Goal: Find specific page/section: Find specific page/section

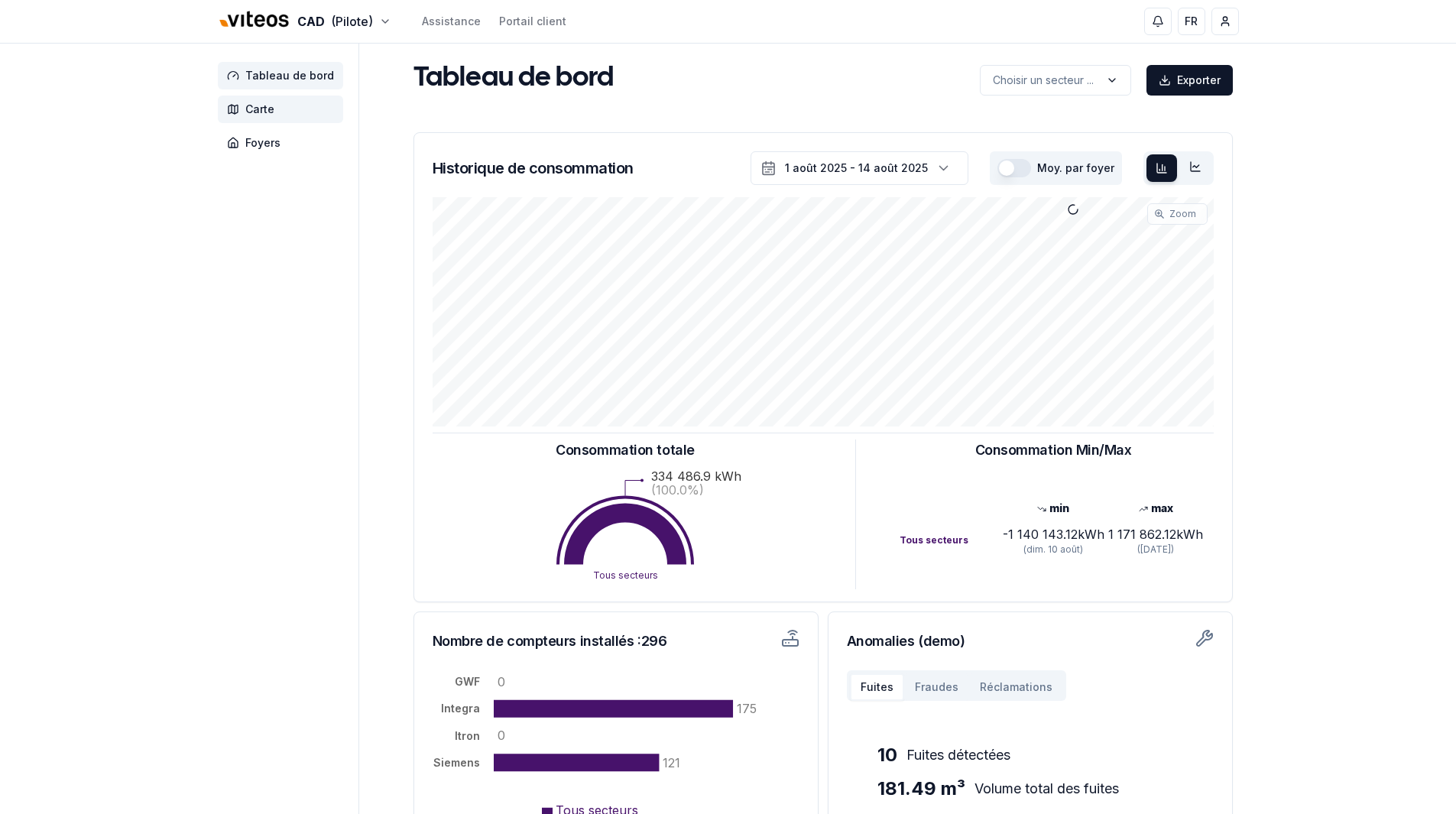
click at [283, 117] on span "Carte" at bounding box center [280, 110] width 125 height 28
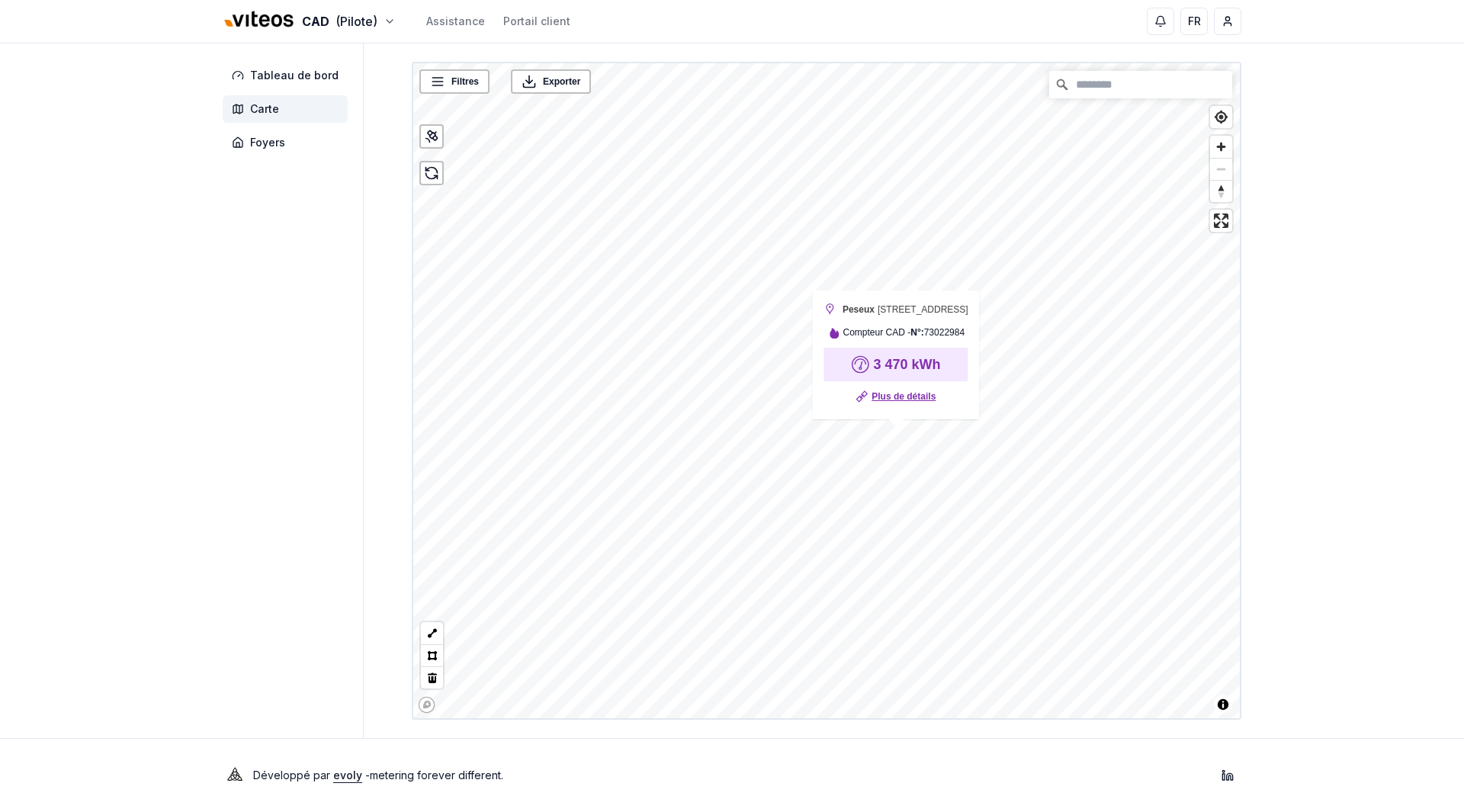
click at [893, 395] on link "Plus de détails" at bounding box center [904, 397] width 64 height 16
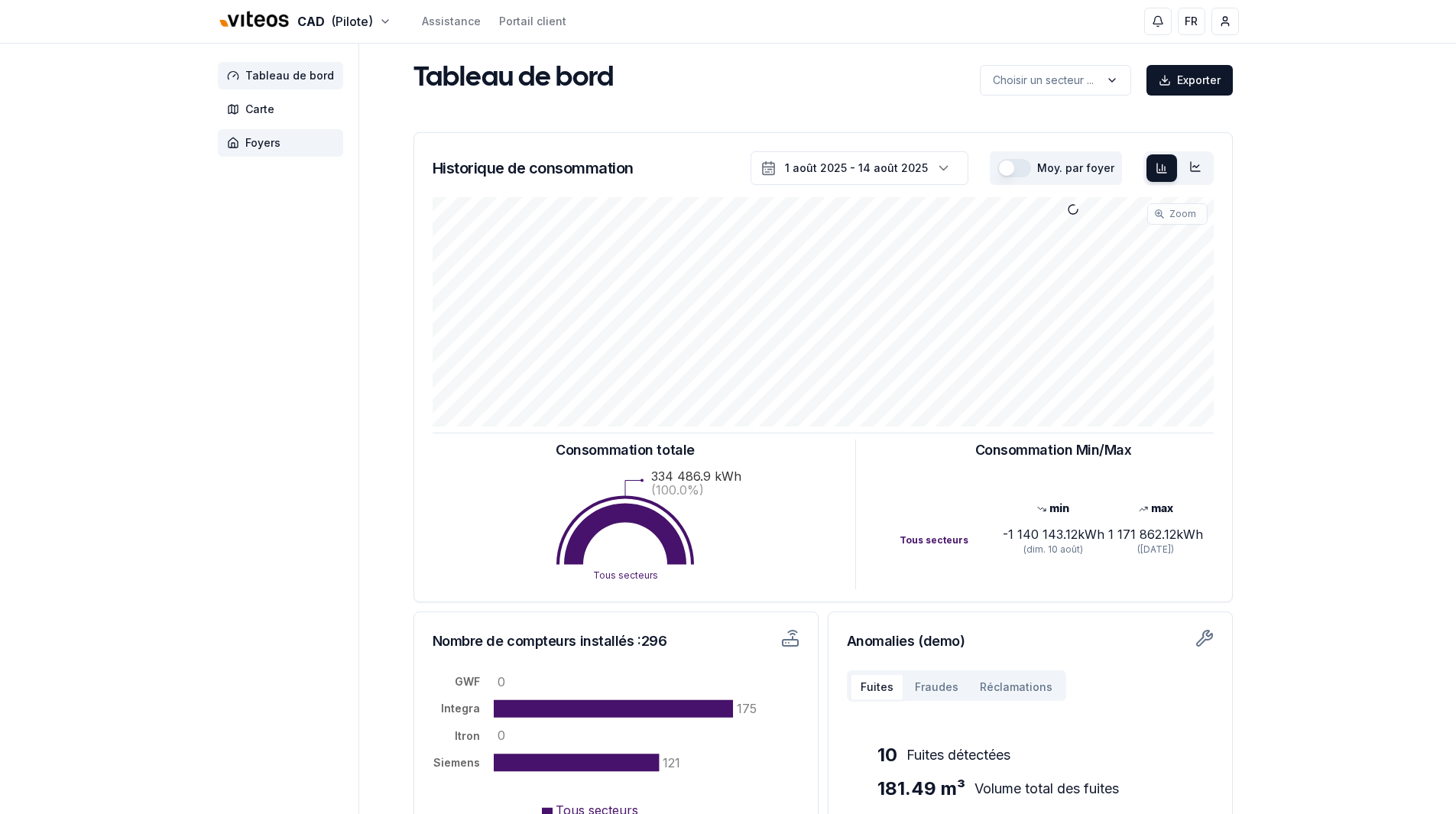
click at [280, 149] on span "Foyers" at bounding box center [280, 143] width 125 height 28
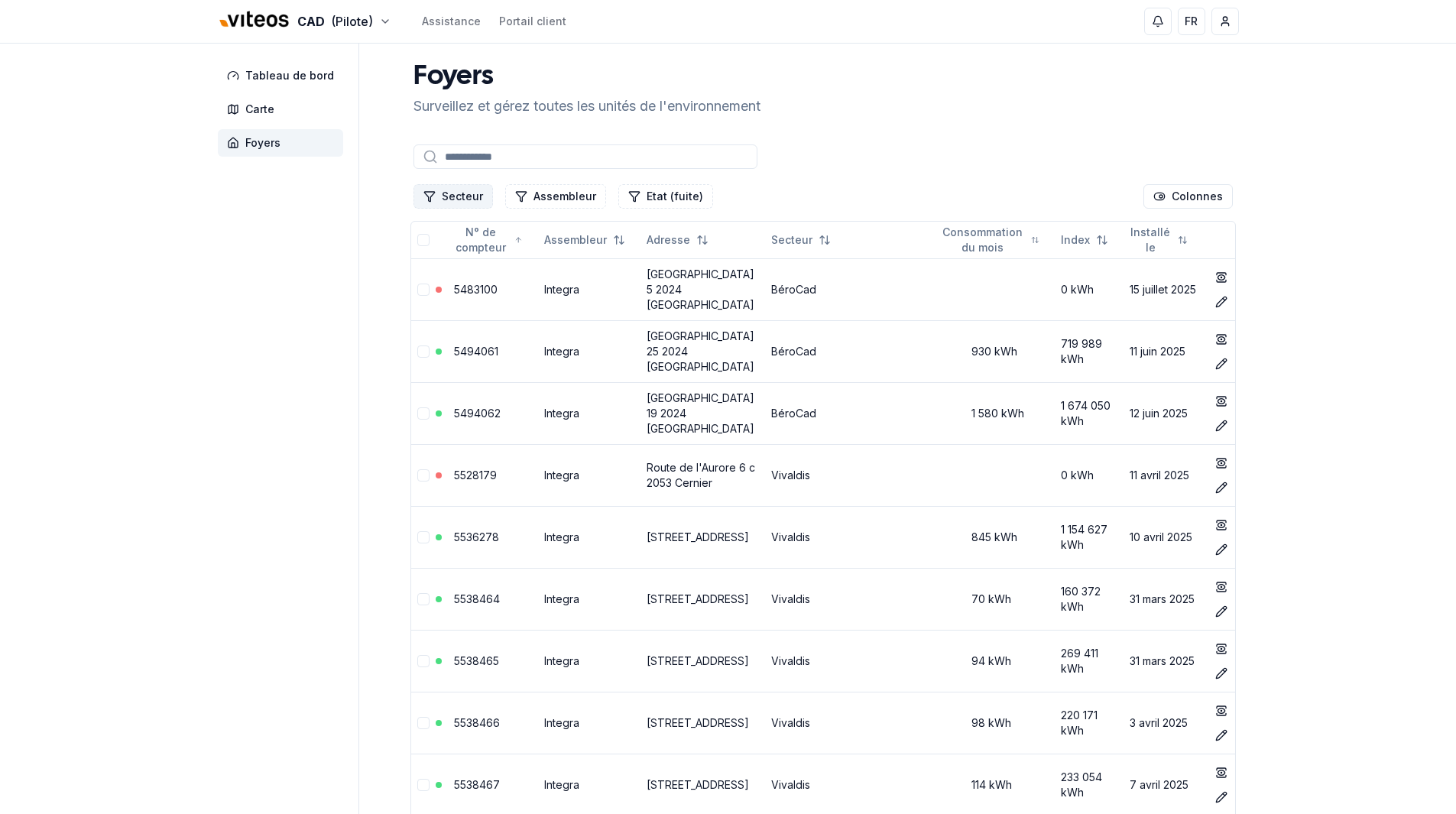
click at [468, 191] on button "Secteur" at bounding box center [454, 196] width 79 height 24
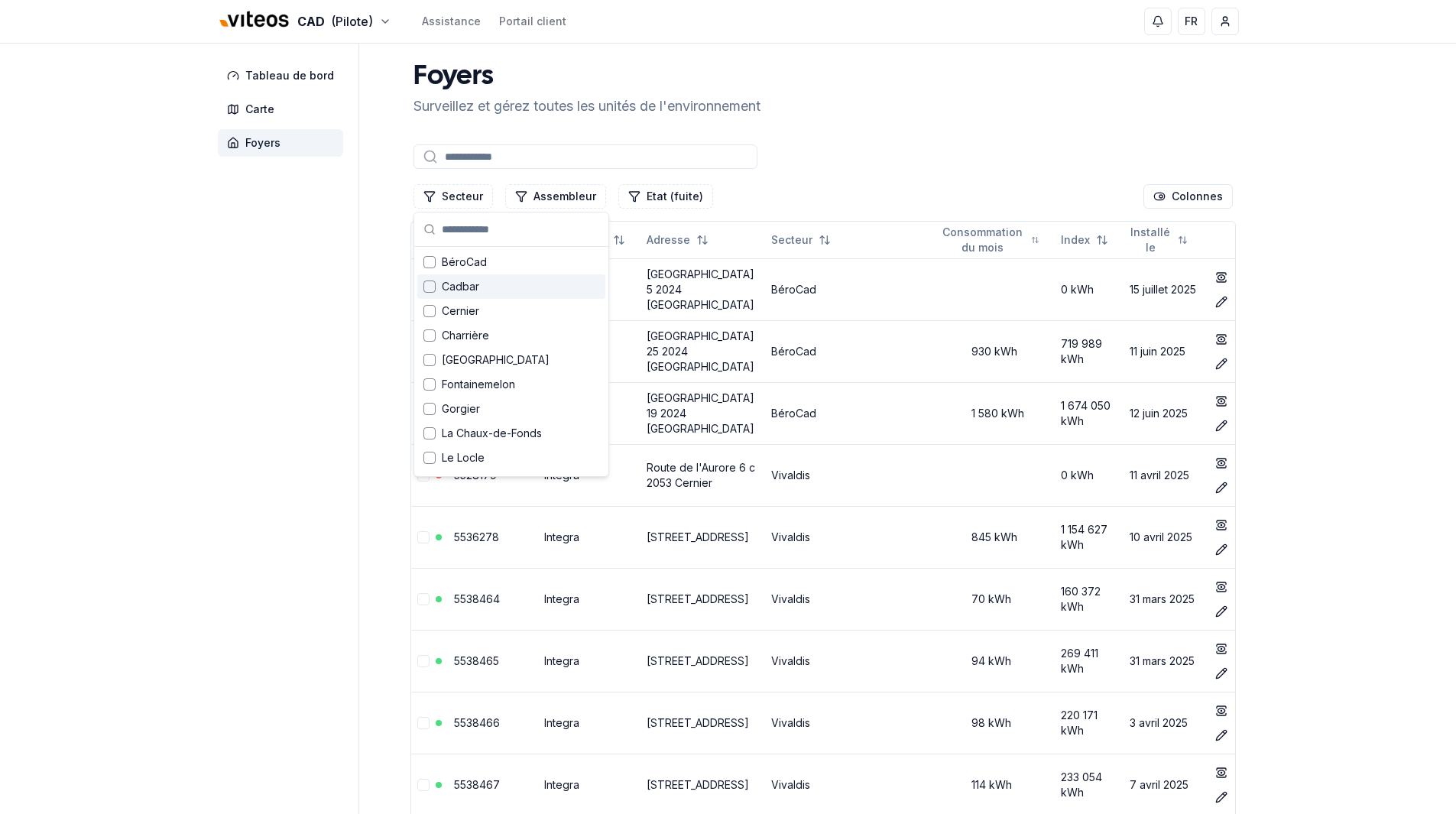
click at [454, 287] on span "Cadbar" at bounding box center [460, 287] width 37 height 16
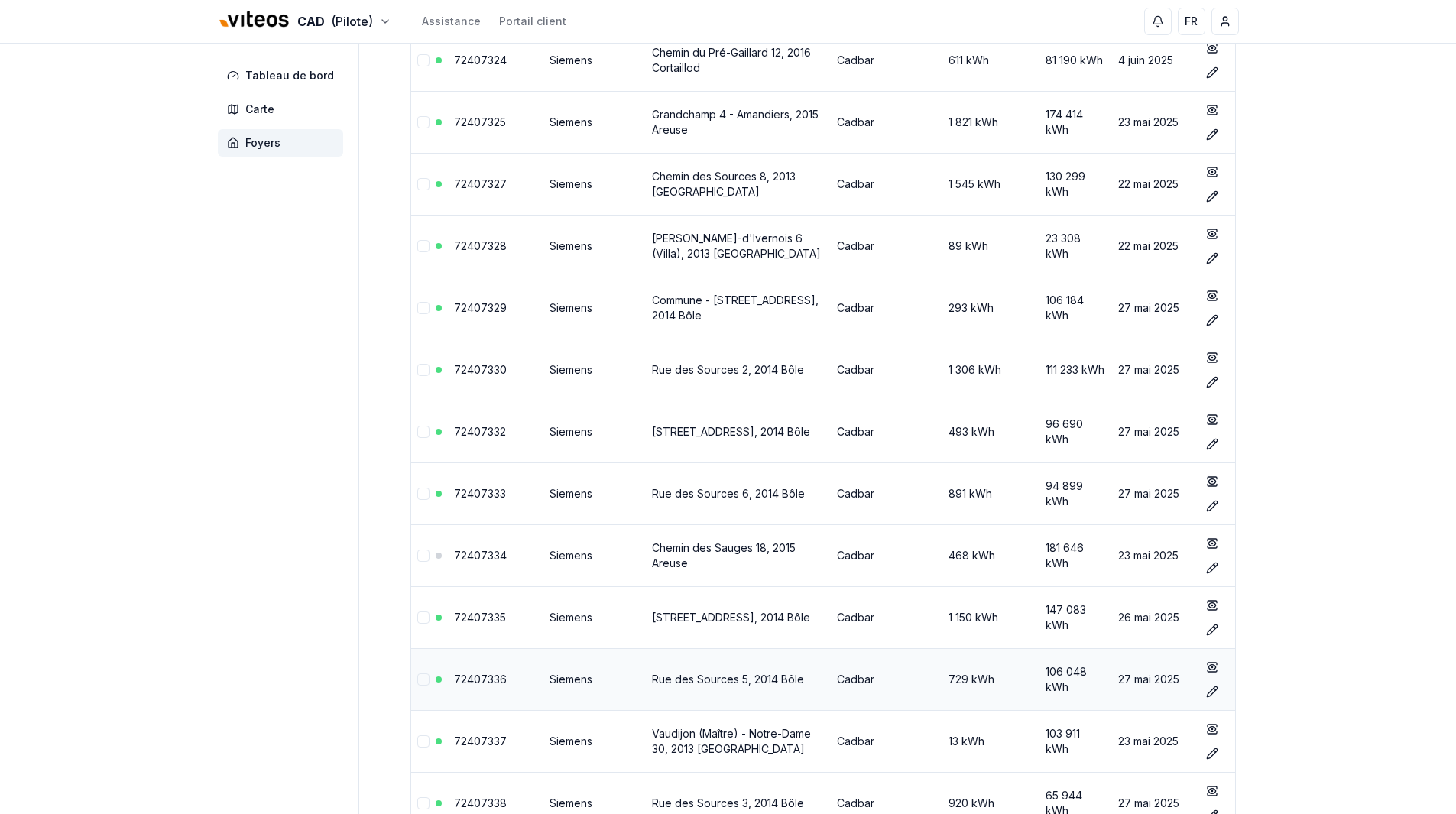
scroll to position [6698, 0]
